Goal: Information Seeking & Learning: Find specific fact

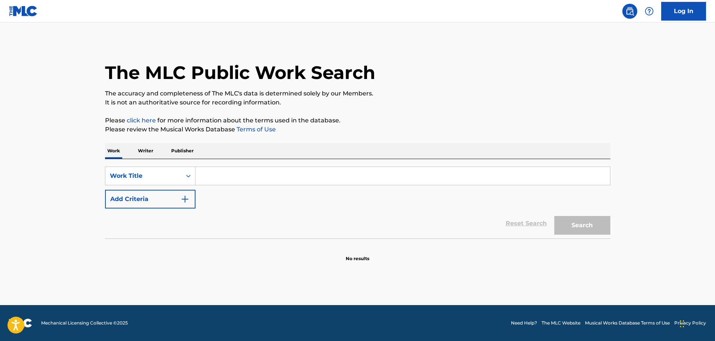
click at [217, 171] on input "Search Form" at bounding box center [403, 176] width 415 height 18
paste input "[URL][DOMAIN_NAME]"
type input "[URL][DOMAIN_NAME]"
click at [252, 178] on input "Search Form" at bounding box center [403, 176] width 415 height 18
paste input "Walking On Water"
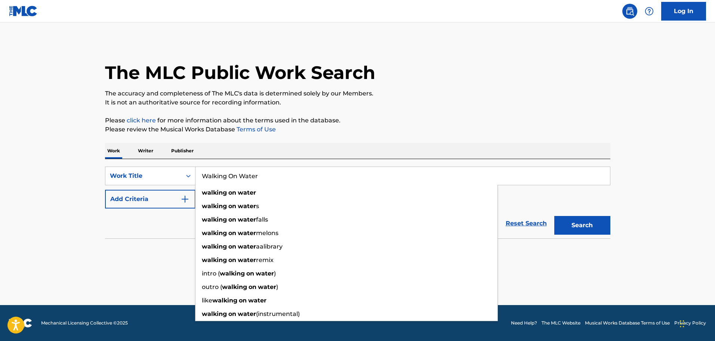
type input "Walking On Water"
click at [159, 202] on button "Add Criteria" at bounding box center [150, 199] width 90 height 19
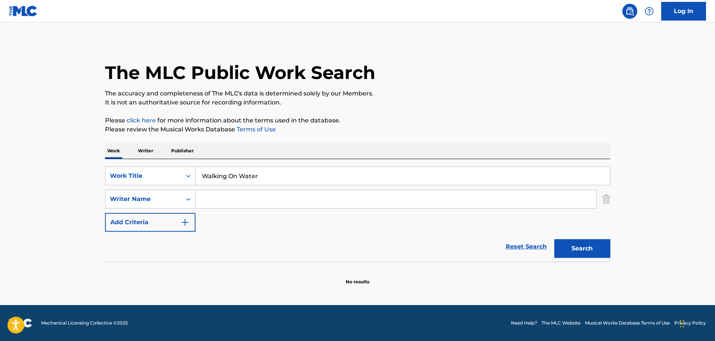
click at [218, 197] on input "Search Form" at bounding box center [396, 199] width 401 height 18
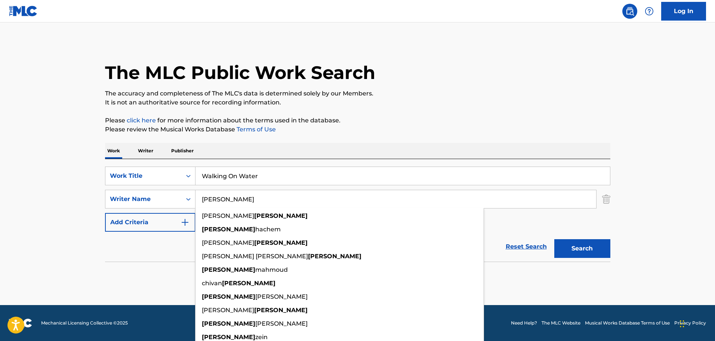
type input "[PERSON_NAME]"
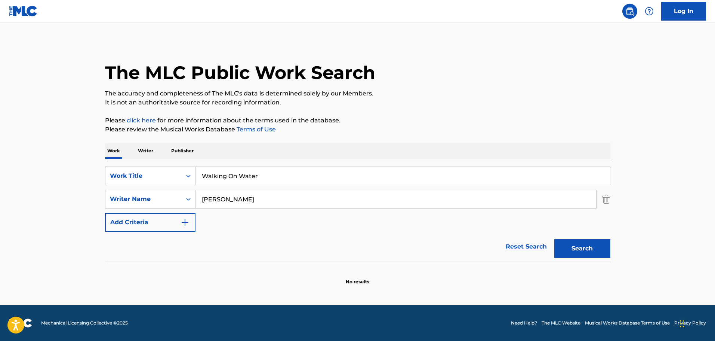
click at [420, 111] on div "The MLC Public Work Search The accuracy and completeness of The MLC's data is d…" at bounding box center [358, 163] width 524 height 244
click at [583, 252] on button "Search" at bounding box center [583, 248] width 56 height 19
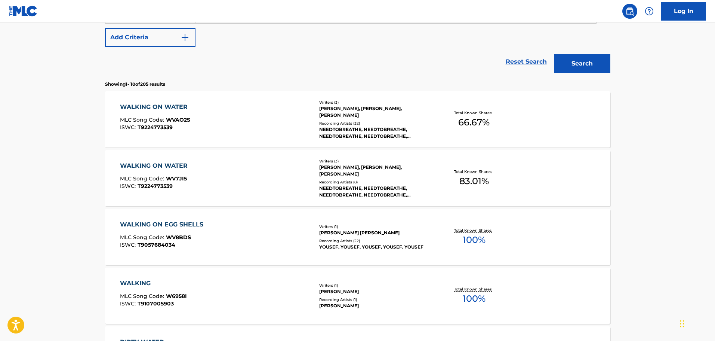
scroll to position [187, 0]
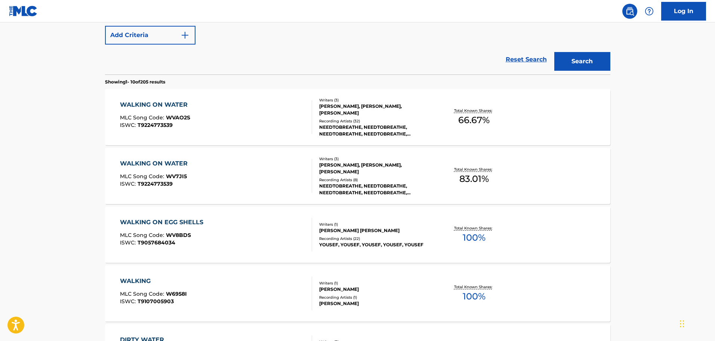
click at [375, 109] on div "[PERSON_NAME], [PERSON_NAME], [PERSON_NAME]" at bounding box center [375, 109] width 113 height 13
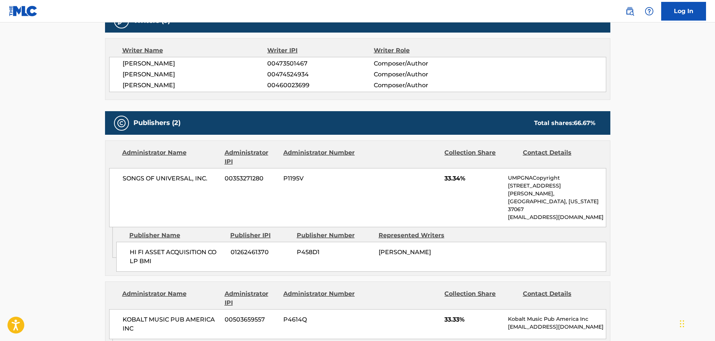
scroll to position [249, 0]
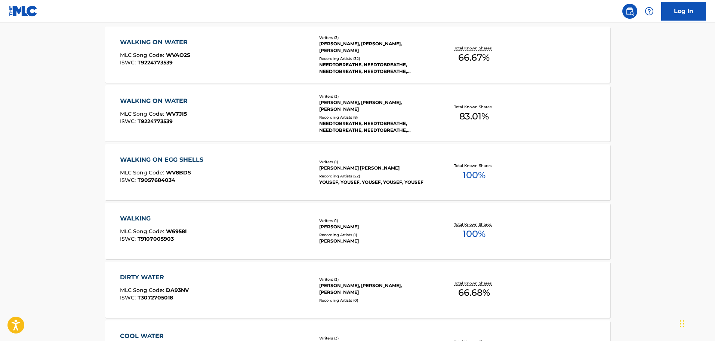
scroll to position [230, 0]
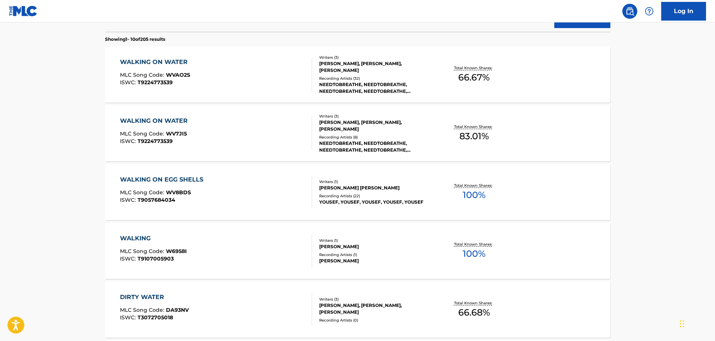
click at [379, 122] on div "[PERSON_NAME], [PERSON_NAME], [PERSON_NAME]" at bounding box center [375, 125] width 113 height 13
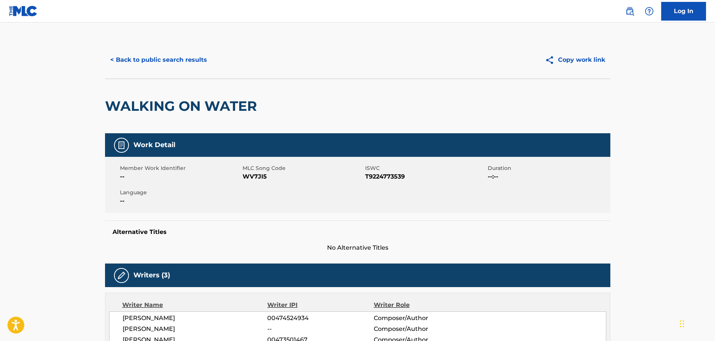
click at [137, 58] on button "< Back to public search results" at bounding box center [158, 59] width 107 height 19
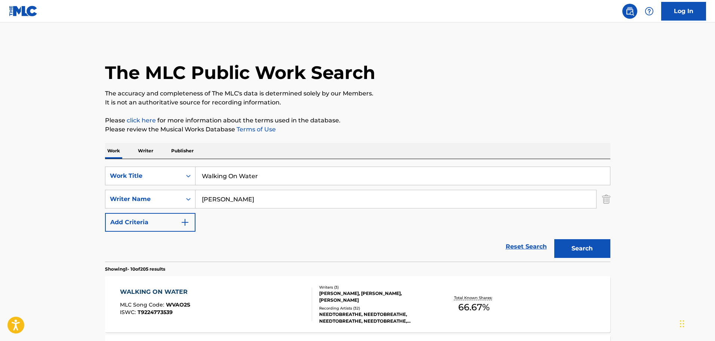
scroll to position [272, 0]
